Goal: Transaction & Acquisition: Purchase product/service

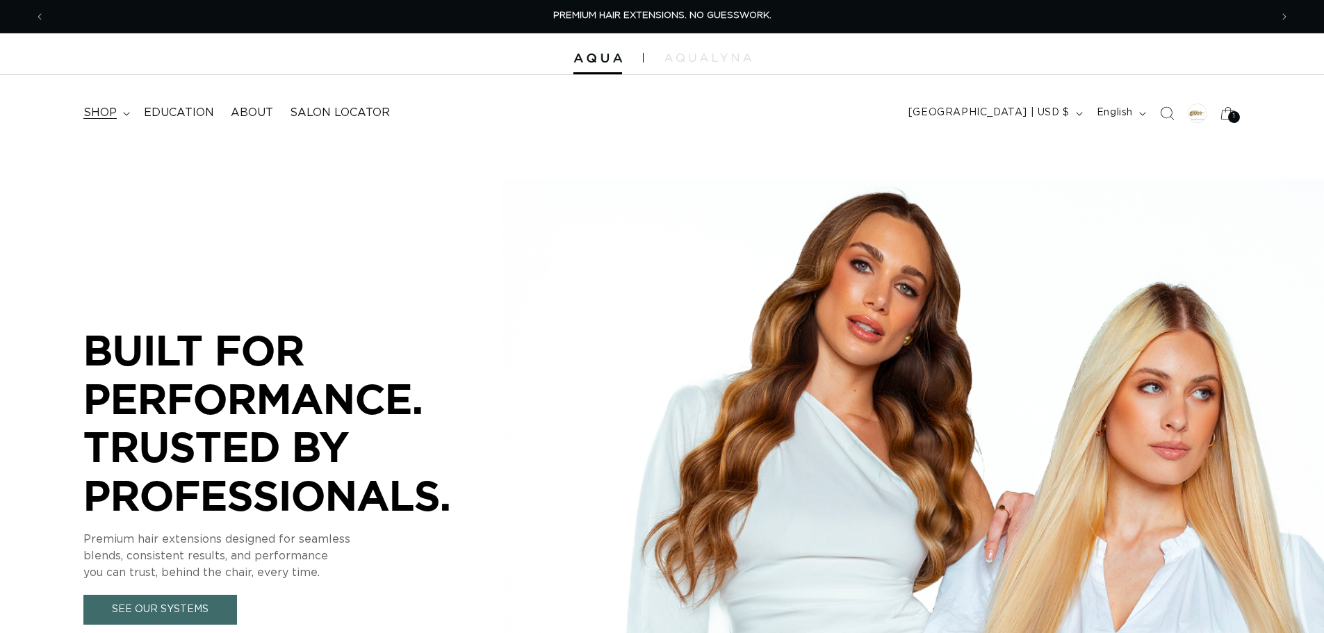
click at [121, 111] on summary "shop" at bounding box center [105, 112] width 60 height 31
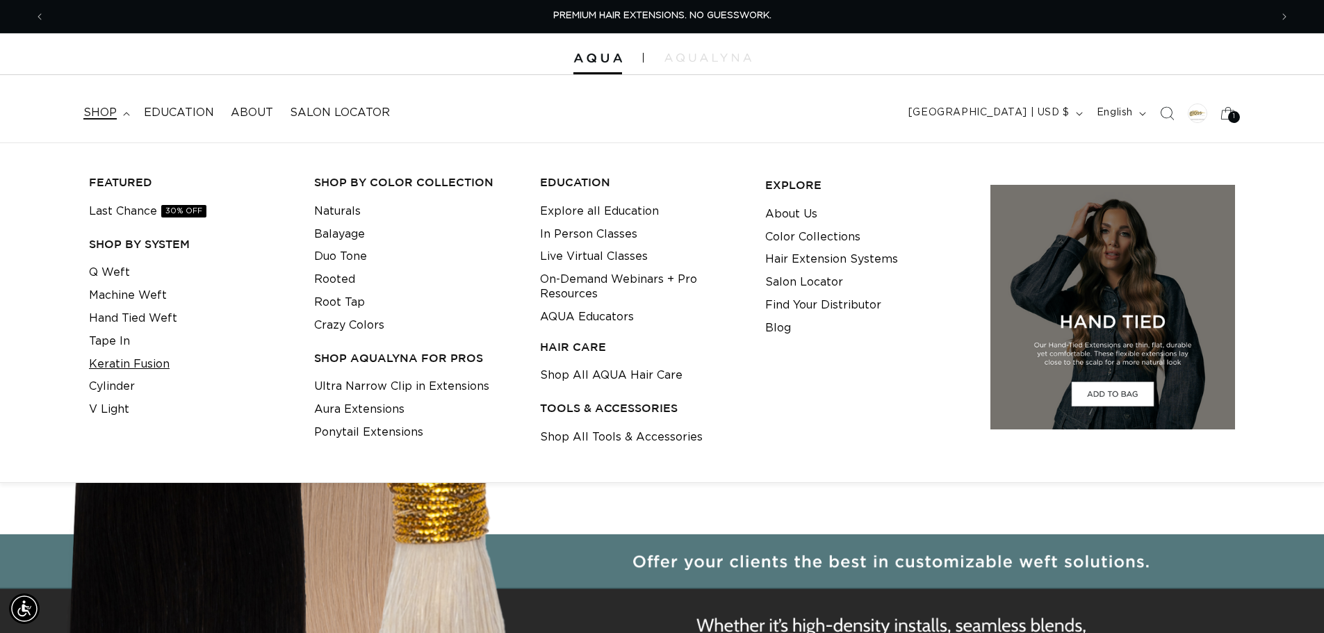
click at [133, 365] on link "Keratin Fusion" at bounding box center [129, 364] width 81 height 23
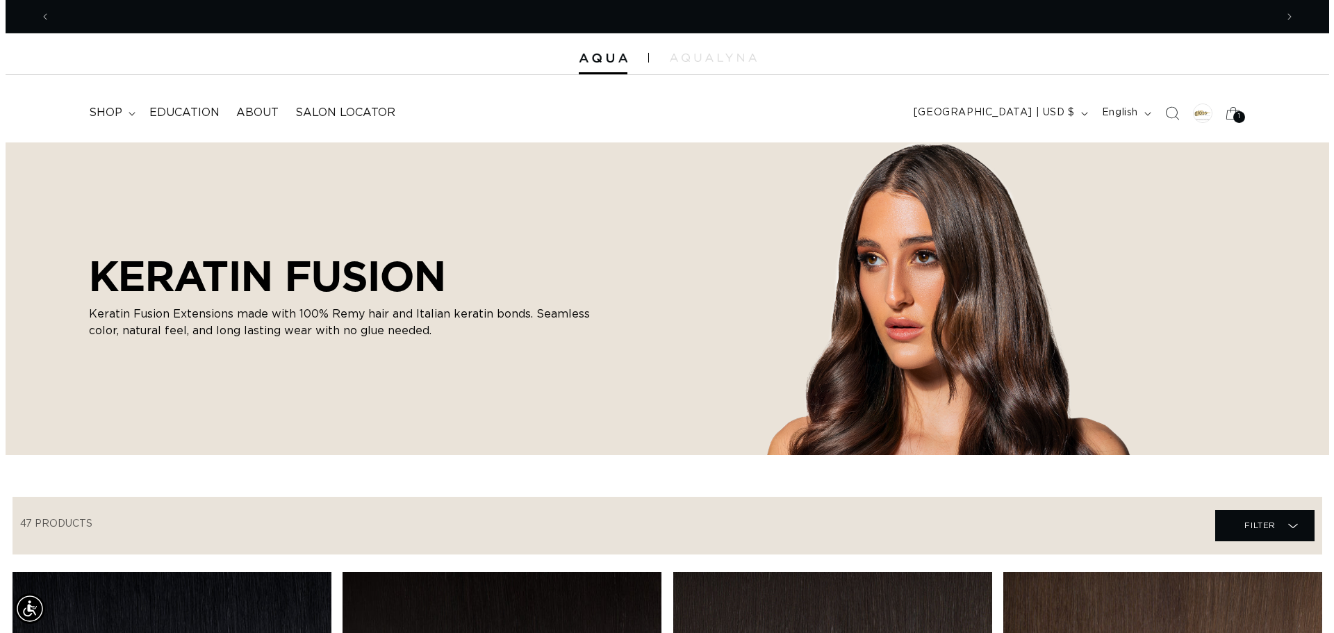
scroll to position [0, 2450]
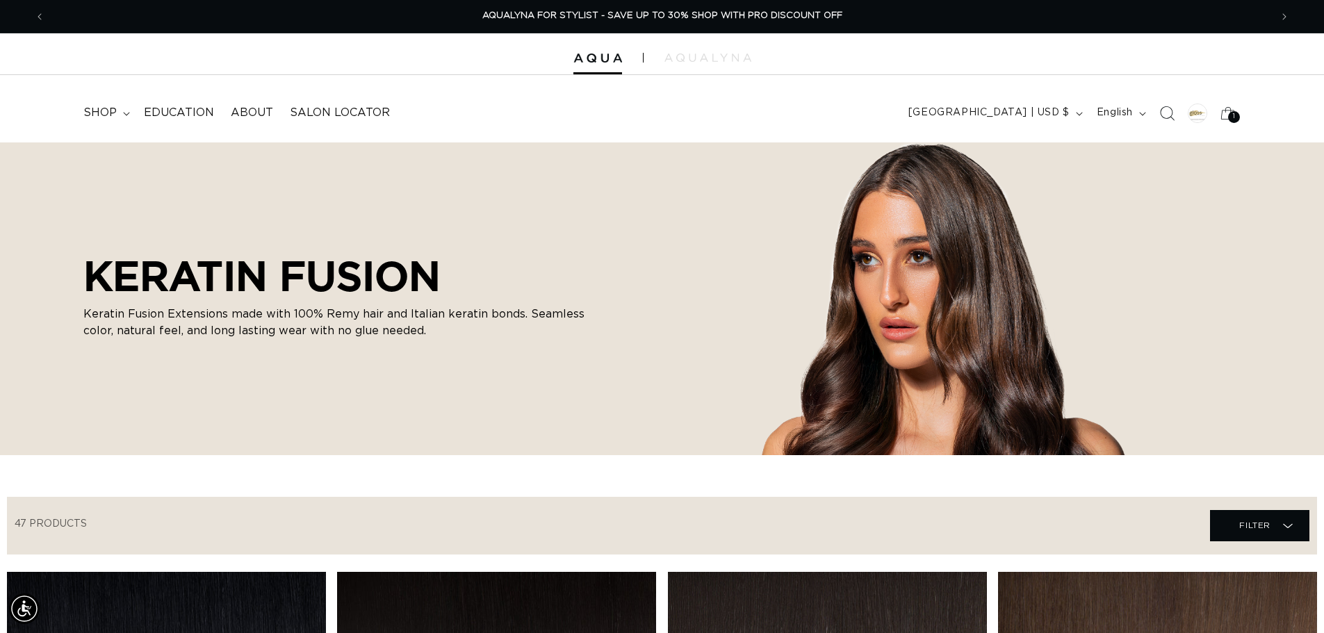
click at [1164, 104] on span "Search" at bounding box center [1166, 113] width 31 height 31
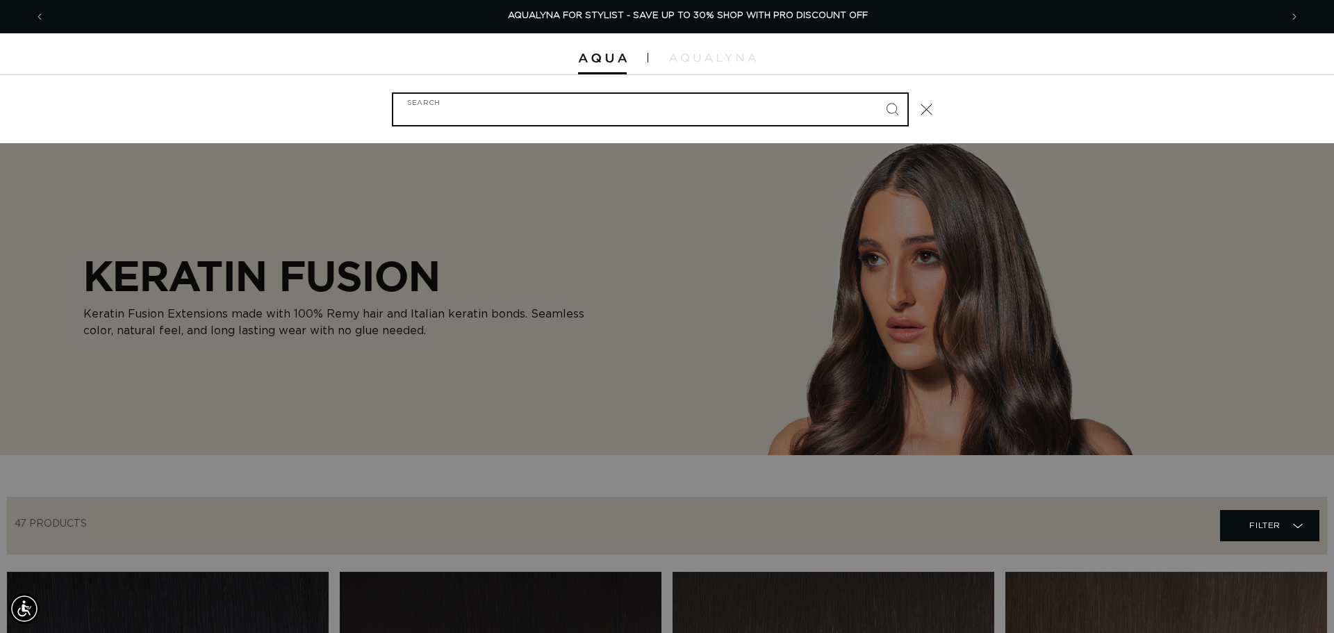
scroll to position [0, 2471]
click at [716, 110] on input "Search" at bounding box center [650, 109] width 514 height 31
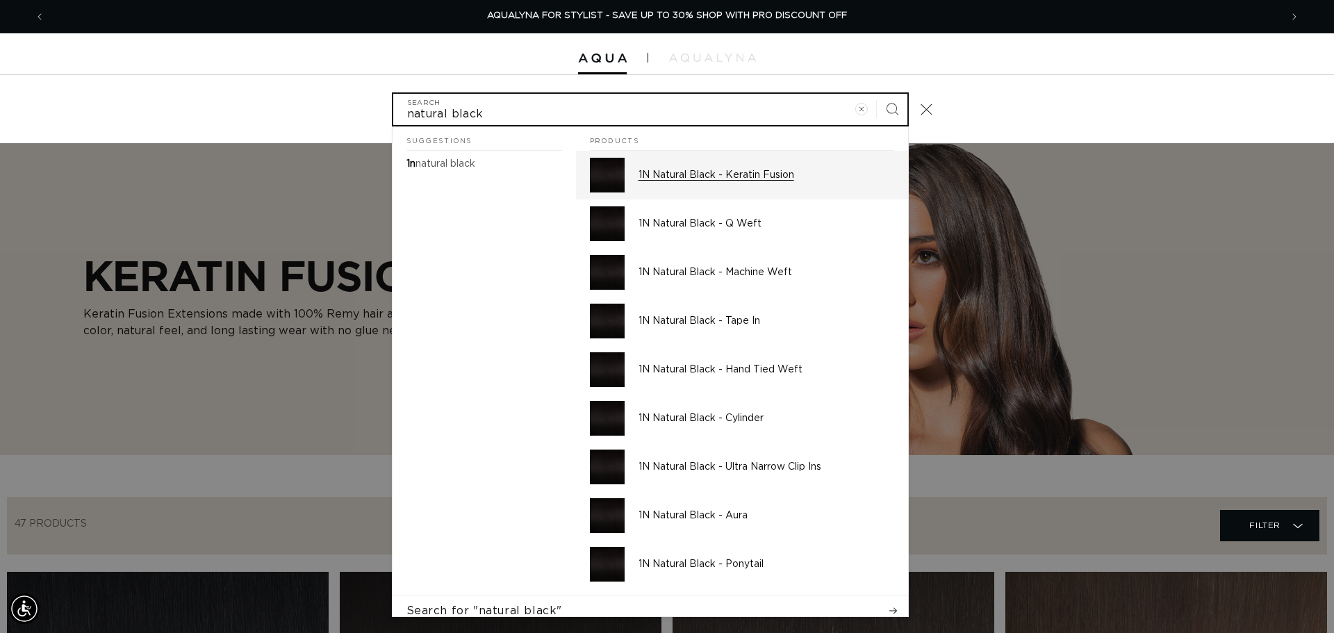
type input "natural black"
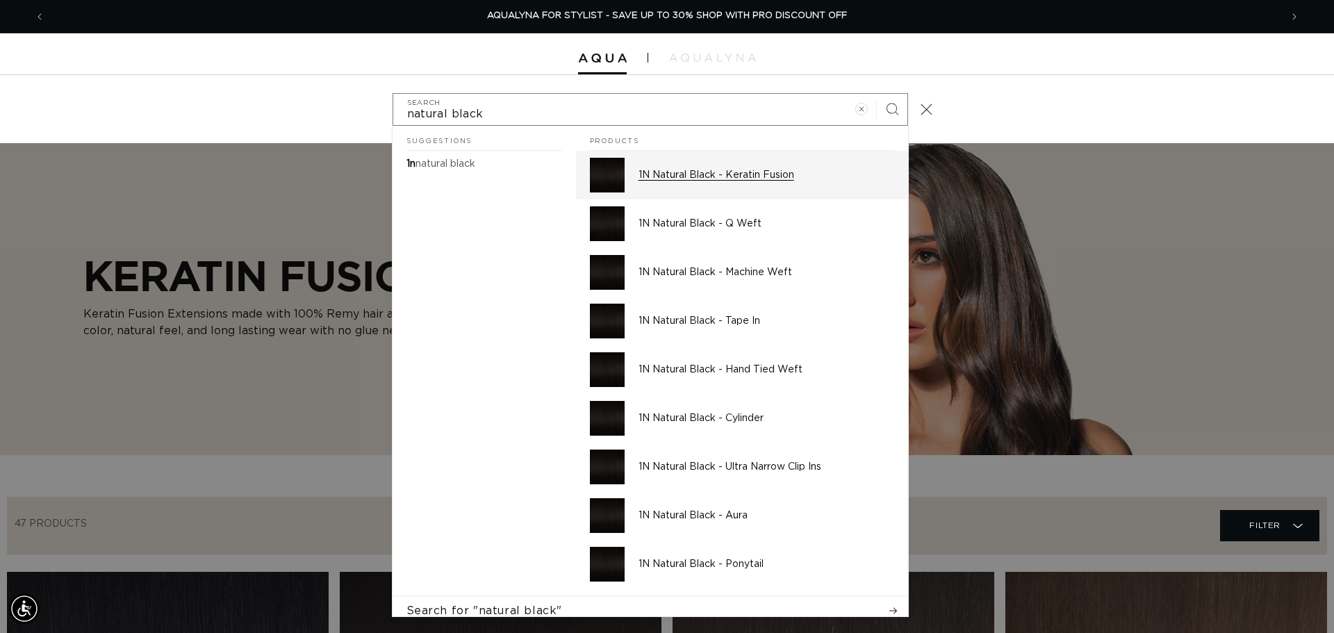
click at [752, 179] on p "1N Natural Black - Keratin Fusion" at bounding box center [766, 175] width 256 height 13
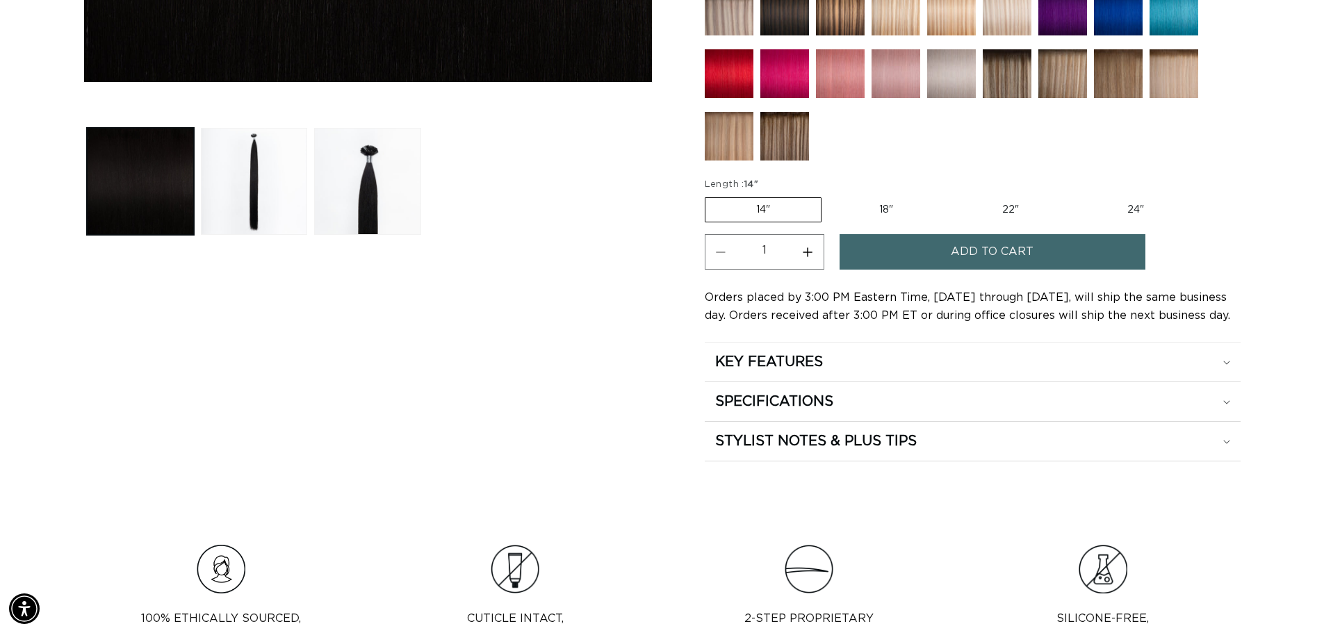
scroll to position [0, 2450]
click at [890, 208] on label "18" Variant sold out or unavailable" at bounding box center [885, 210] width 115 height 24
click at [829, 195] on input "18" Variant sold out or unavailable" at bounding box center [828, 195] width 1 height 1
radio input "true"
click at [955, 250] on span "Add to cart" at bounding box center [991, 251] width 83 height 35
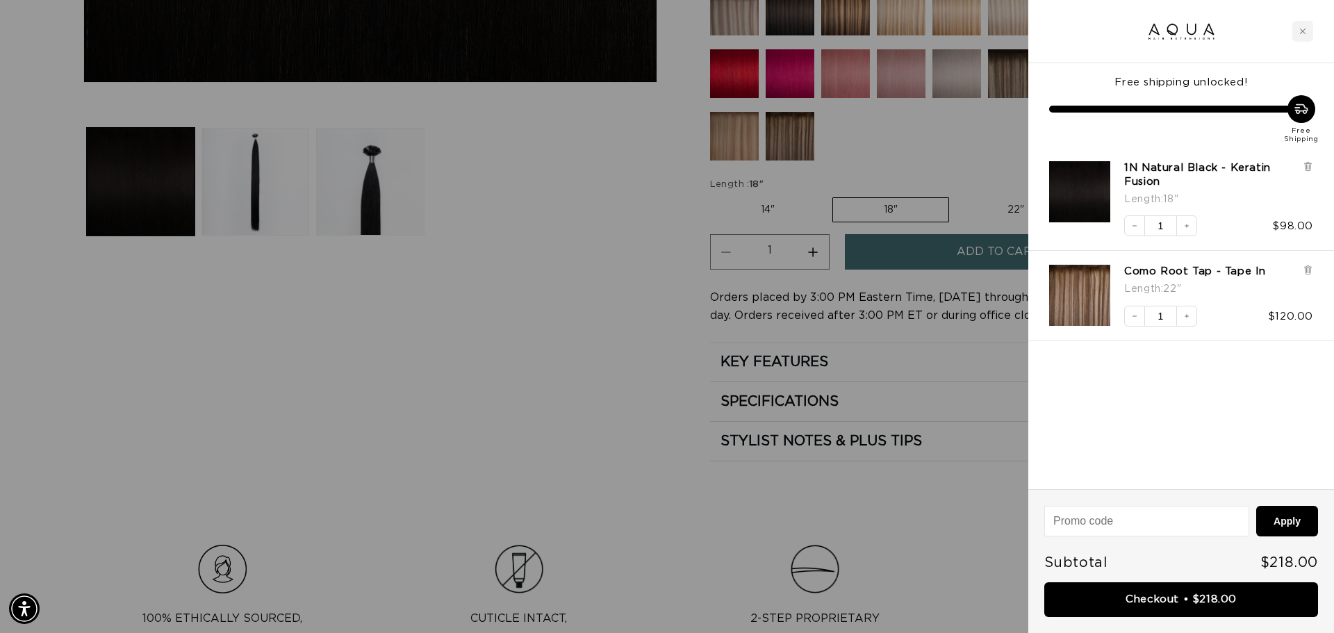
scroll to position [0, 2471]
click at [1307, 270] on icon at bounding box center [1308, 270] width 6 height 7
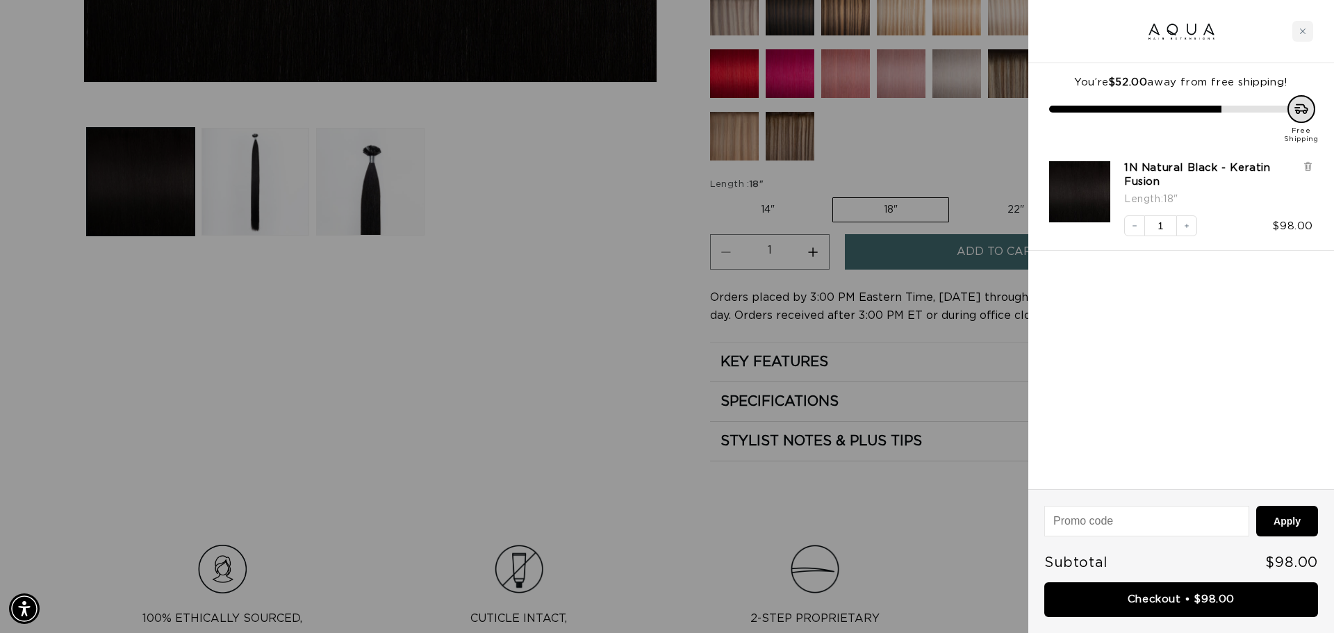
scroll to position [0, 0]
click at [1160, 602] on link "Checkout • $98.00" at bounding box center [1181, 599] width 274 height 35
